Goal: Check status: Check status

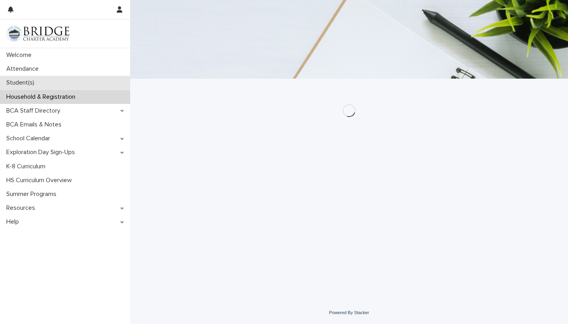
click at [71, 79] on div "Student(s)" at bounding box center [65, 83] width 130 height 14
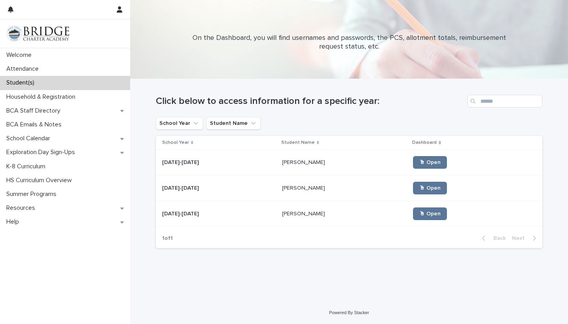
click at [282, 208] on div "[PERSON_NAME] [PERSON_NAME]" at bounding box center [344, 213] width 125 height 13
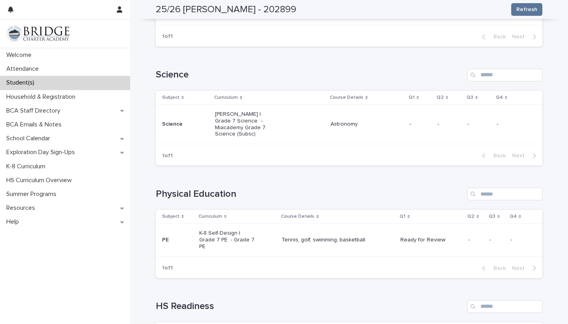
scroll to position [443, 0]
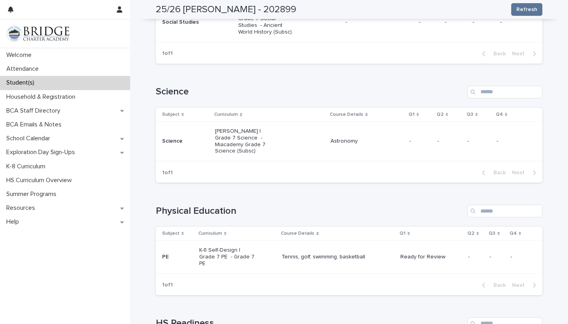
click at [345, 205] on h1 "Physical Education" at bounding box center [310, 210] width 309 height 11
click at [64, 84] on div "Student(s)" at bounding box center [65, 83] width 130 height 14
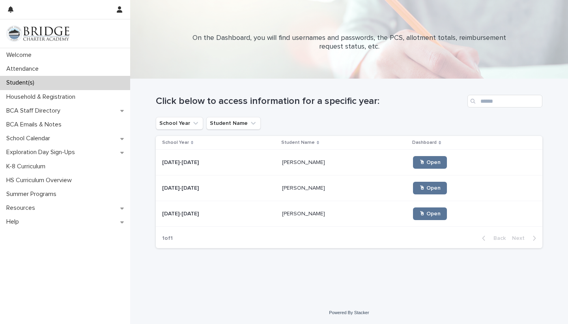
click at [310, 187] on p at bounding box center [344, 188] width 125 height 7
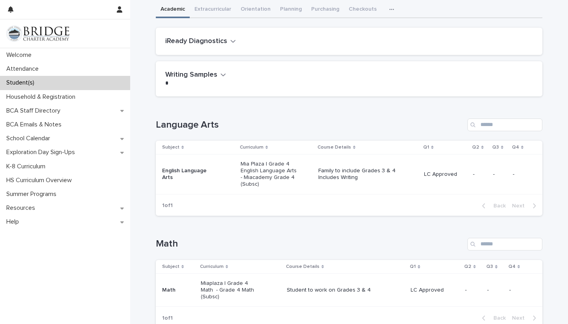
scroll to position [49, 0]
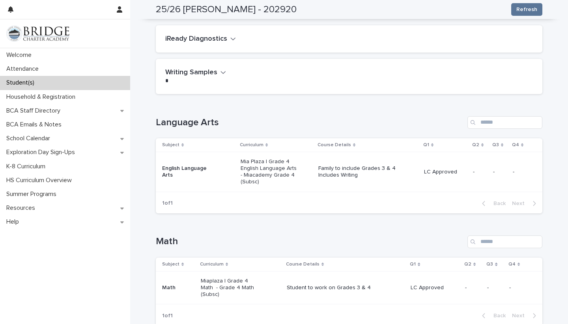
click at [430, 169] on p "LC Approved" at bounding box center [445, 172] width 43 height 7
